Goal: Task Accomplishment & Management: Manage account settings

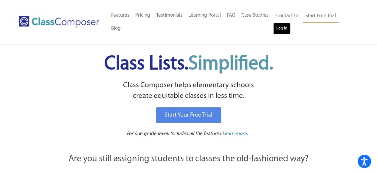
click at [284, 29] on link "Log In" at bounding box center [281, 29] width 17 height 12
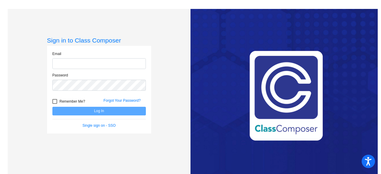
type input "[PERSON_NAME][EMAIL_ADDRESS][PERSON_NAME][DOMAIN_NAME]"
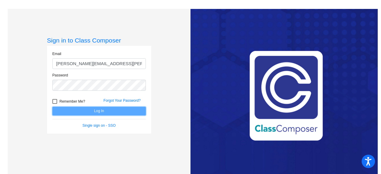
click at [97, 108] on button "Log In" at bounding box center [99, 111] width 94 height 9
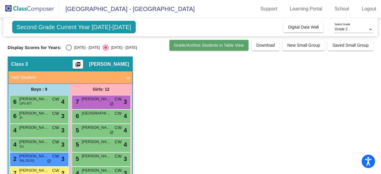
click at [211, 46] on span "Grade/Archive Students in Table View" at bounding box center [209, 45] width 70 height 5
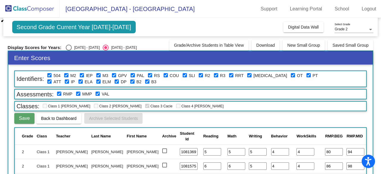
click at [153, 35] on div "Second Grade Current Year [DATE]-[DATE] Add, Move, or Retain Students Off On In…" at bounding box center [190, 27] width 375 height 18
click at [69, 120] on span "Back to Dashboard" at bounding box center [58, 118] width 35 height 5
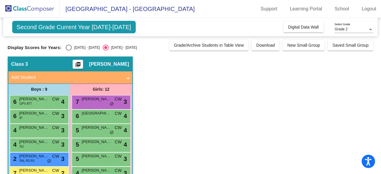
click at [350, 29] on div "Grade 2" at bounding box center [351, 29] width 33 height 4
click at [260, 21] on div at bounding box center [190, 87] width 381 height 174
click at [91, 28] on span "Second Grade Current Year 2024-2025" at bounding box center [74, 27] width 124 height 13
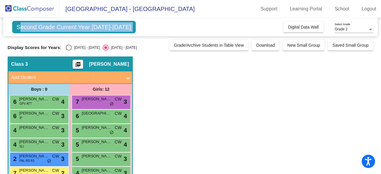
click at [91, 28] on span "Second Grade Current Year 2024-2025" at bounding box center [74, 27] width 124 height 13
click at [91, 28] on span "Second Grade Current Year [DATE]-[DATE]" at bounding box center [74, 27] width 124 height 13
